Goal: Information Seeking & Learning: Learn about a topic

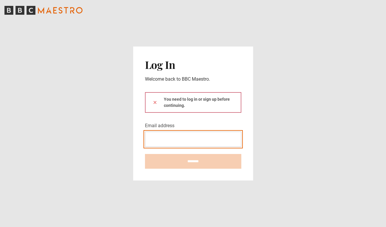
type input "**********"
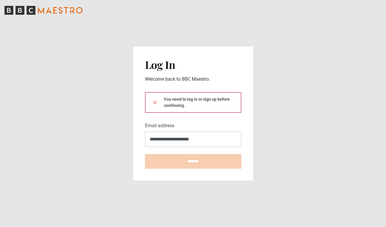
click at [155, 102] on button at bounding box center [155, 102] width 5 height 6
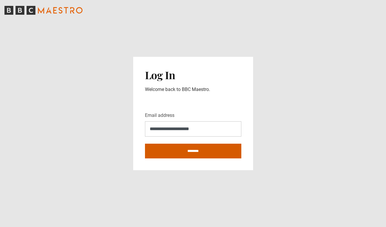
click at [197, 152] on input "********" at bounding box center [193, 151] width 96 height 15
type input "**********"
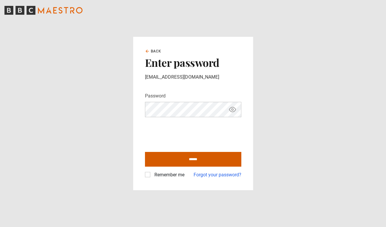
click at [183, 159] on input "******" at bounding box center [193, 159] width 96 height 15
type input "**********"
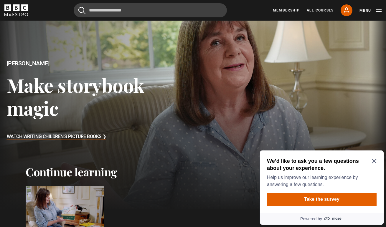
scroll to position [62, 0]
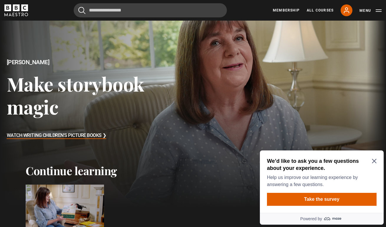
click at [373, 160] on icon "Close Maze Prompt" at bounding box center [374, 161] width 4 height 4
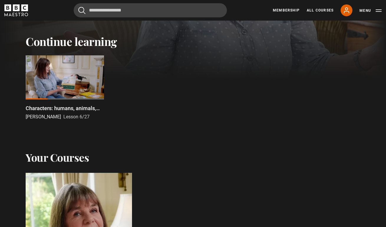
scroll to position [156, 0]
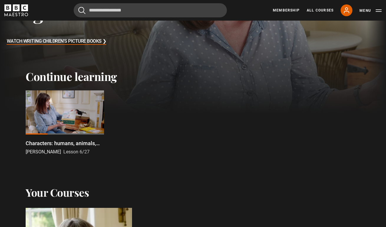
click at [80, 120] on div at bounding box center [65, 113] width 78 height 44
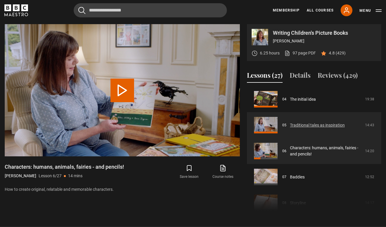
scroll to position [105, 0]
click at [304, 123] on link "Traditional tales as inspiration" at bounding box center [317, 126] width 55 height 6
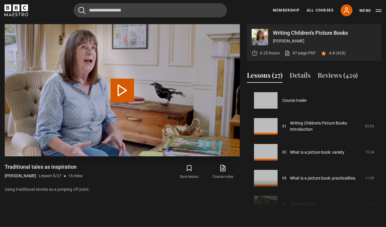
scroll to position [104, 0]
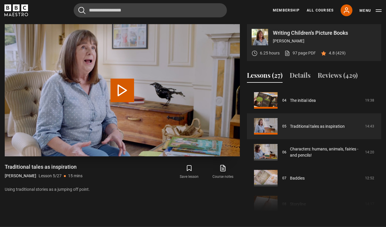
click at [113, 91] on button "Play Lesson Traditional tales as inspiration" at bounding box center [123, 91] width 24 height 24
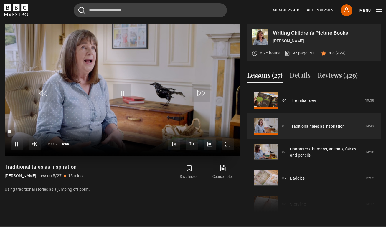
click at [95, 132] on div "10s Skip Back 10 seconds Pause 10s Skip Forward 10 seconds Loaded : 0.00% 05:39…" at bounding box center [122, 140] width 235 height 33
click at [98, 132] on div "Loaded : 0.56% 05:39 00:00" at bounding box center [122, 132] width 223 height 2
click at [98, 131] on div "05:43" at bounding box center [98, 132] width 1 height 2
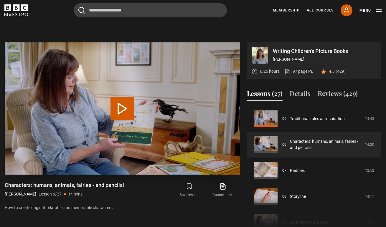
scroll to position [211, 0]
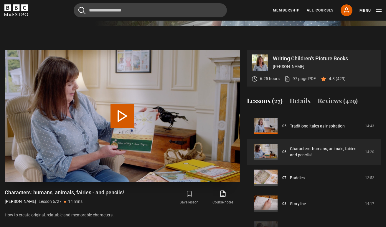
click at [124, 120] on button "Play Lesson Characters: humans, animals, fairies - and pencils!" at bounding box center [123, 116] width 24 height 24
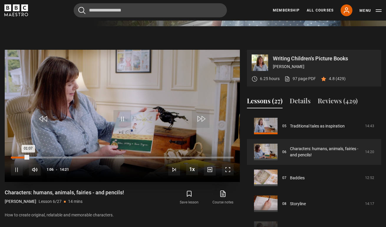
click at [24, 157] on div "00:50" at bounding box center [24, 158] width 1 height 2
click at [21, 157] on div "00:52" at bounding box center [18, 158] width 14 height 2
click at [125, 117] on span "Video Player" at bounding box center [123, 119] width 18 height 18
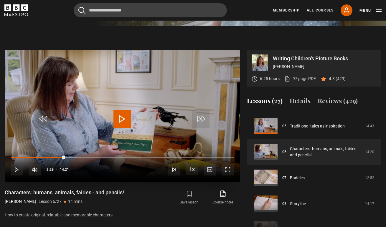
click at [123, 121] on span "Video Player" at bounding box center [123, 119] width 18 height 18
click at [84, 156] on div "10s Skip Back 10 seconds Pause 10s Skip Forward 10 seconds Loaded : 40.63% 04:4…" at bounding box center [122, 165] width 235 height 33
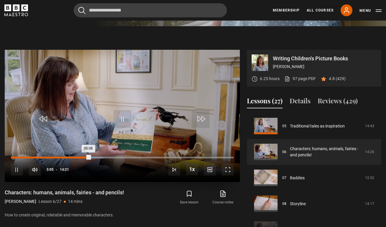
click at [84, 157] on div "Loaded : 41.31% 04:43 05:06" at bounding box center [122, 158] width 223 height 2
click at [137, 157] on div "Loaded : 65.02% 08:06 08:34" at bounding box center [122, 158] width 223 height 2
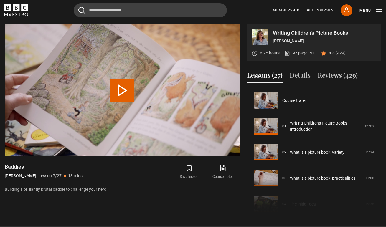
scroll to position [156, 0]
